Goal: Find specific page/section: Find specific page/section

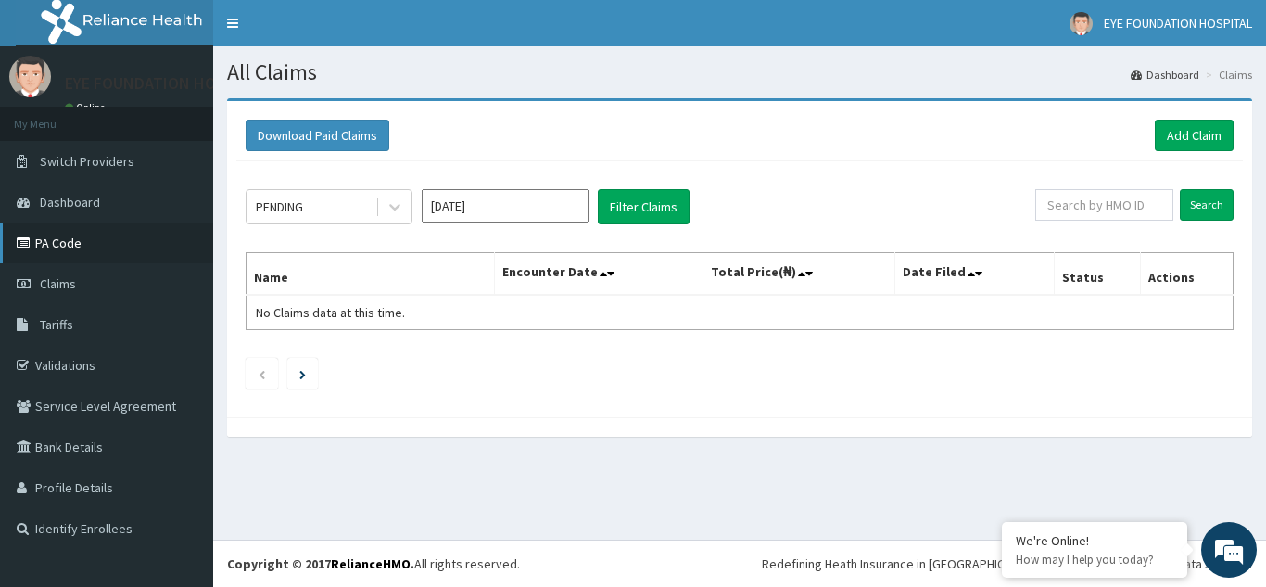
click at [65, 244] on link "PA Code" at bounding box center [106, 242] width 213 height 41
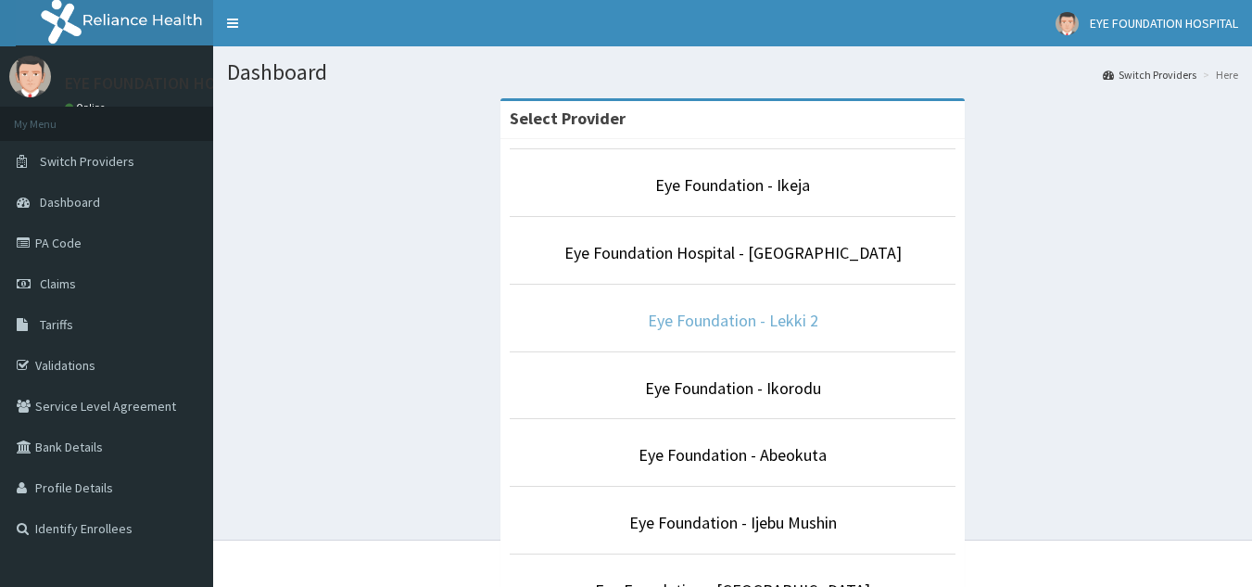
click at [699, 320] on link "Eye Foundation - Lekki 2" at bounding box center [733, 320] width 171 height 21
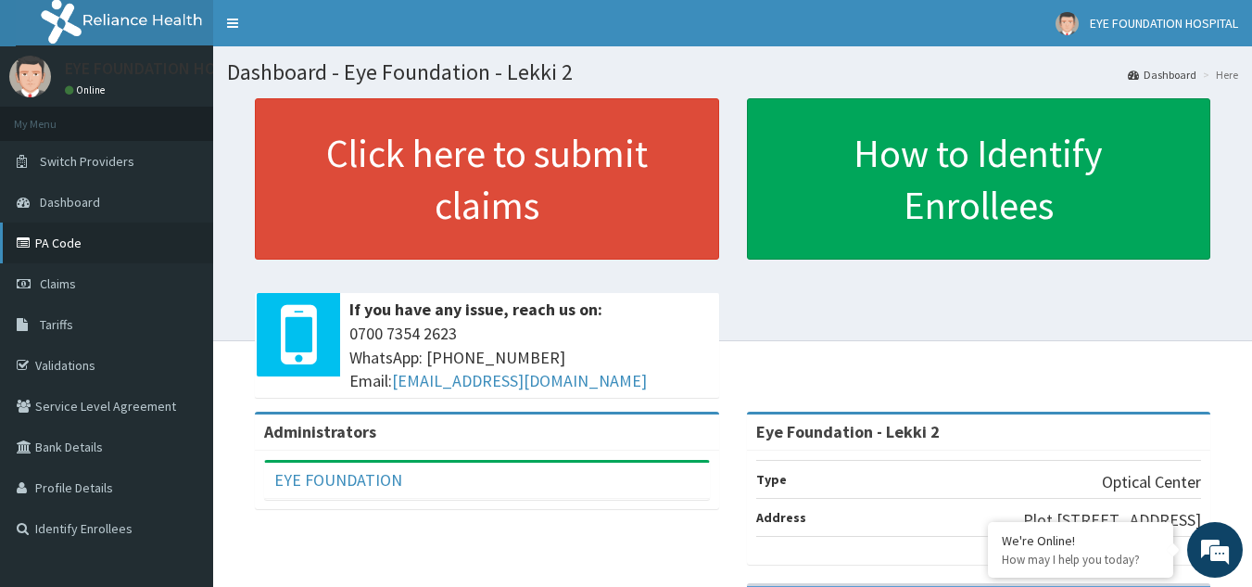
click at [65, 248] on link "PA Code" at bounding box center [106, 242] width 213 height 41
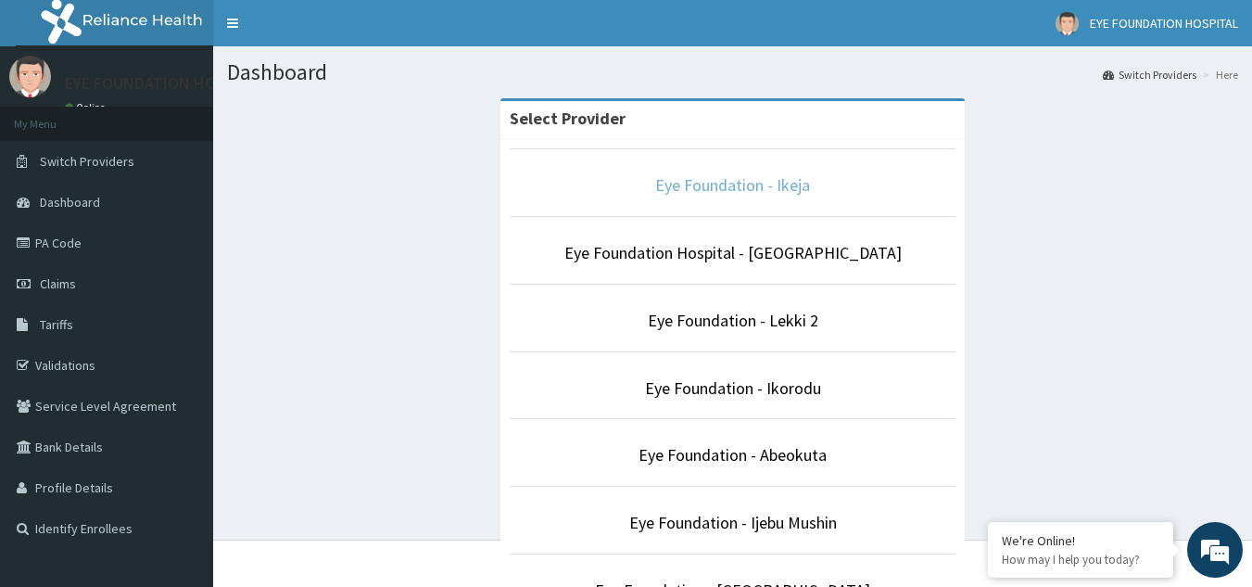
click at [707, 181] on link "Eye Foundation - Ikeja" at bounding box center [732, 184] width 155 height 21
click at [738, 184] on link "Eye Foundation - Ikeja" at bounding box center [732, 184] width 155 height 21
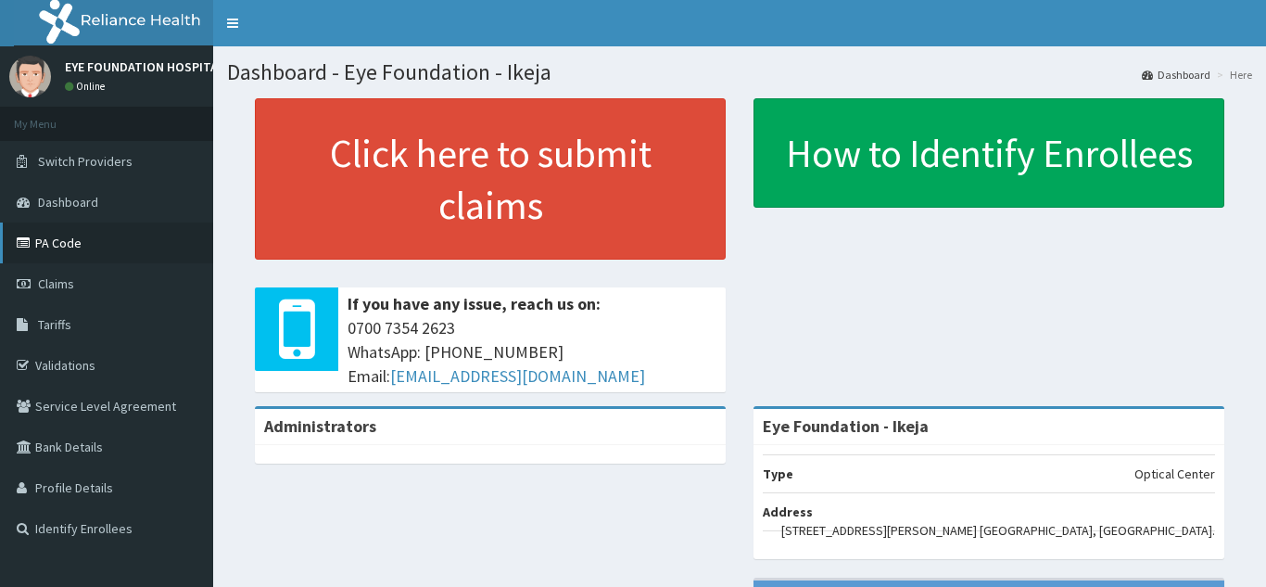
click at [80, 251] on link "PA Code" at bounding box center [106, 242] width 213 height 41
